Goal: Information Seeking & Learning: Check status

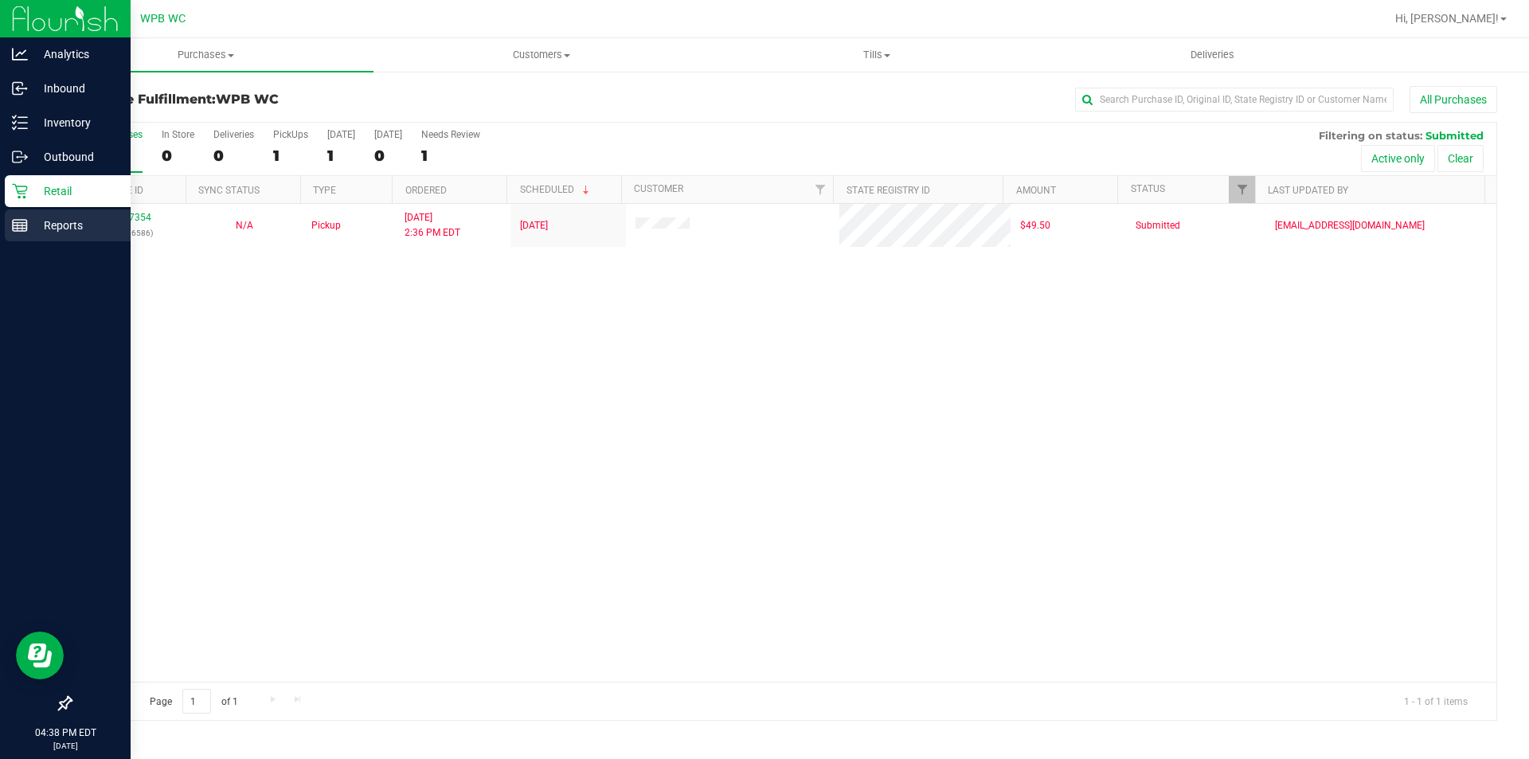
click at [19, 229] on line at bounding box center [20, 229] width 14 height 0
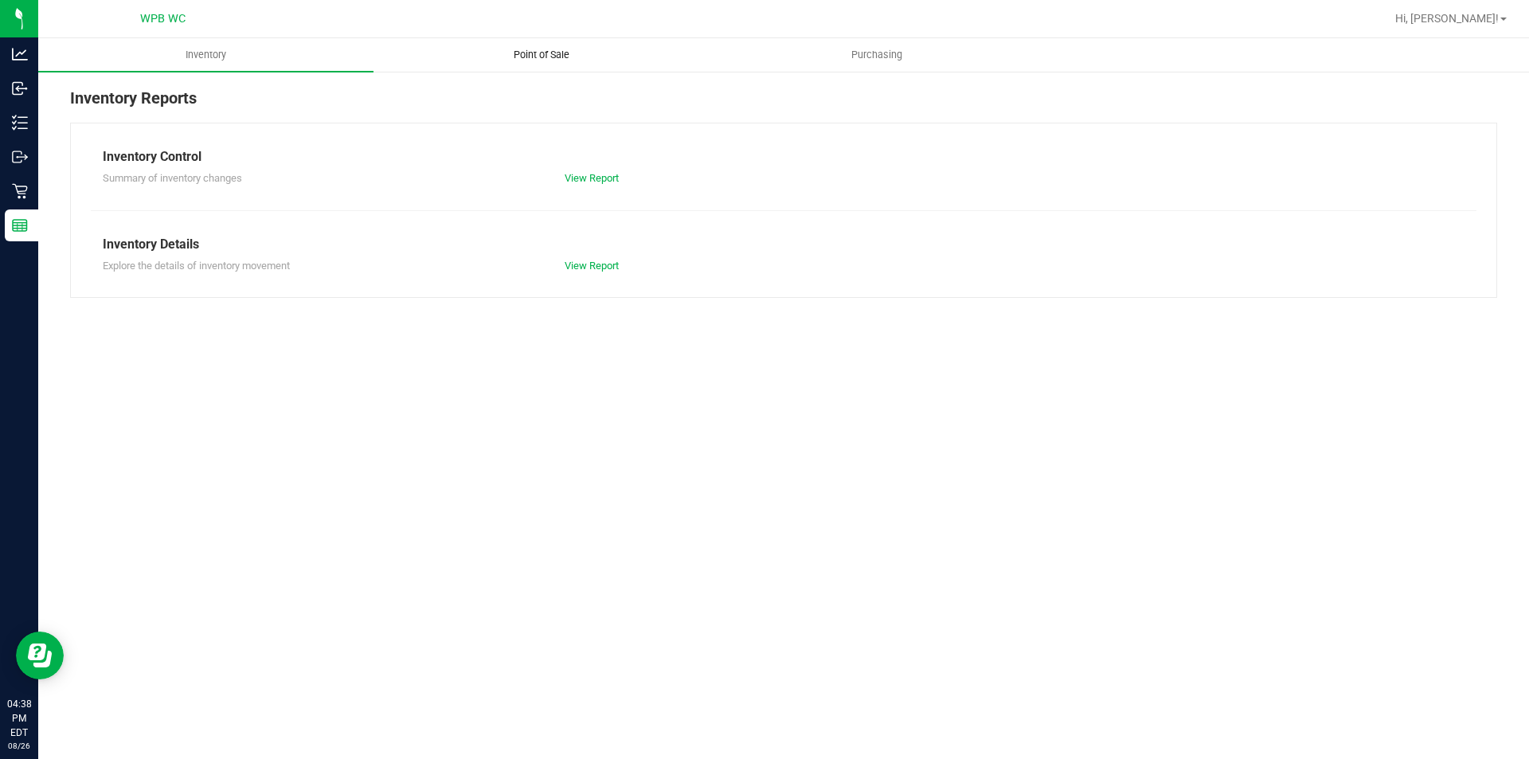
click at [541, 53] on span "Point of Sale" at bounding box center [541, 55] width 99 height 14
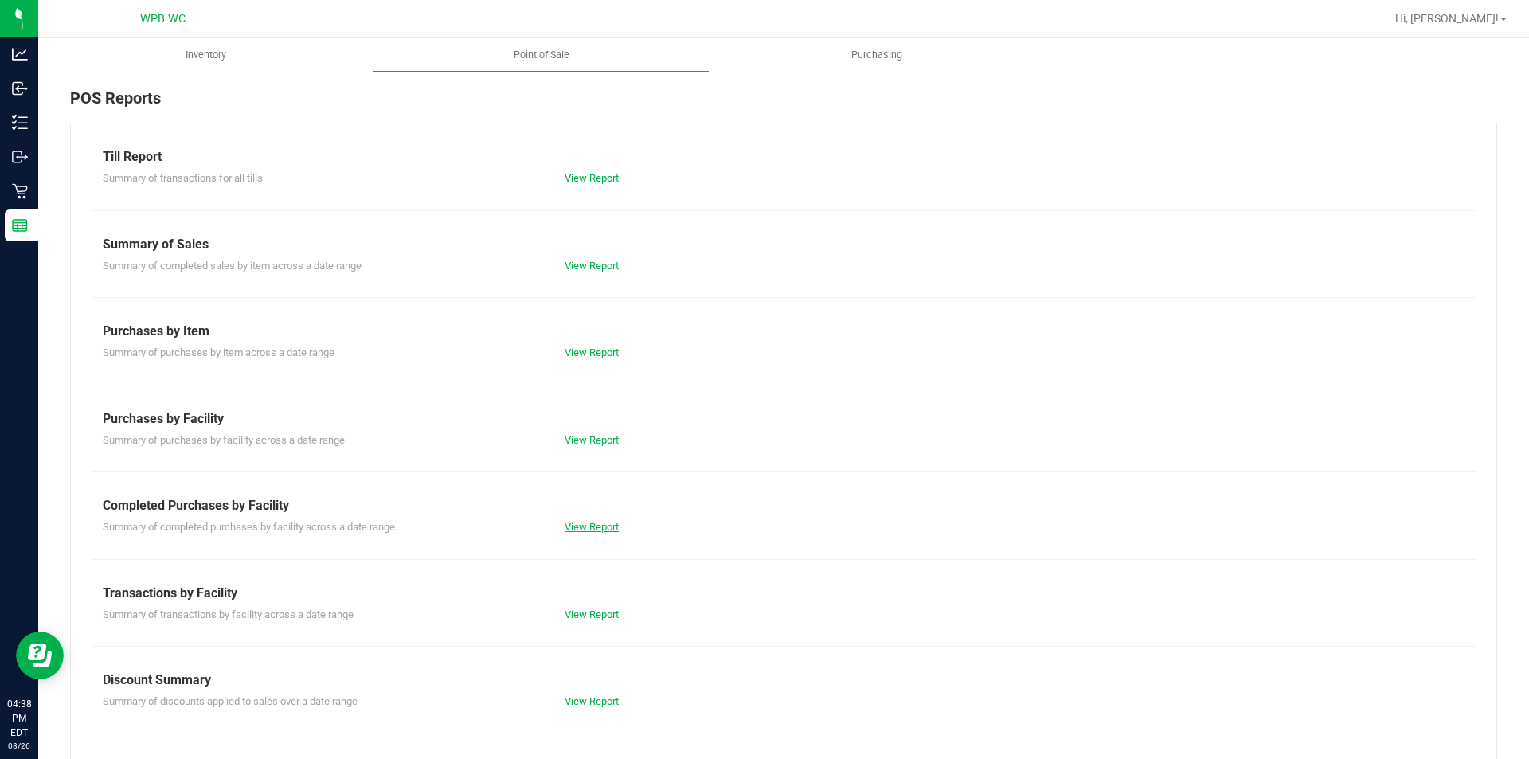
click at [590, 526] on link "View Report" at bounding box center [592, 527] width 54 height 12
